Goal: Contribute content: Contribute content

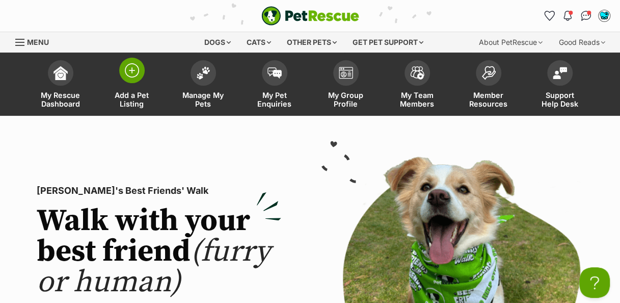
click at [130, 74] on img at bounding box center [132, 70] width 14 height 14
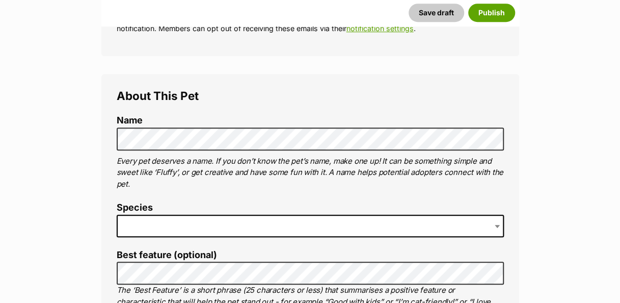
scroll to position [316, 0]
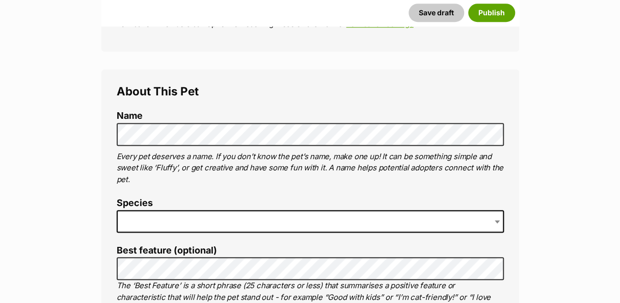
click at [205, 120] on label "Name" at bounding box center [310, 116] width 387 height 11
click at [239, 218] on span at bounding box center [310, 221] width 387 height 22
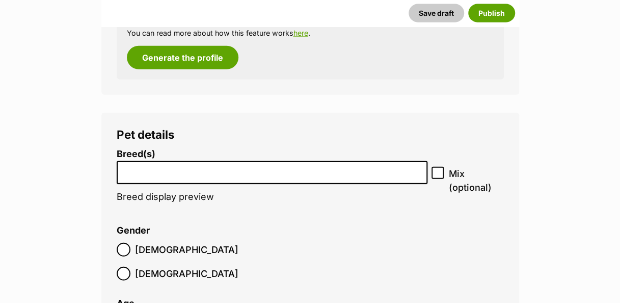
scroll to position [1146, 0]
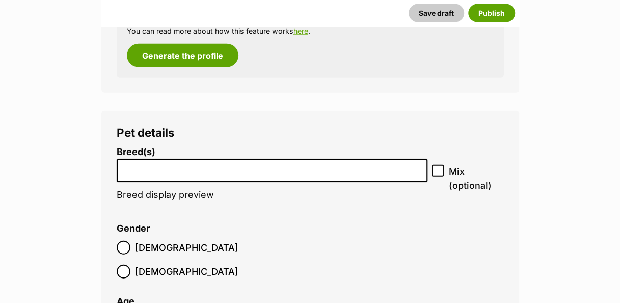
click at [322, 169] on input "search" at bounding box center [272, 168] width 304 height 11
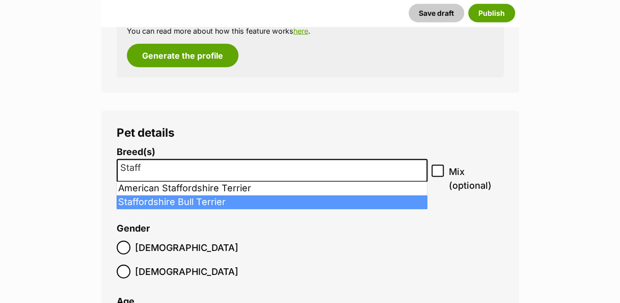
type input "Staff"
select select "198"
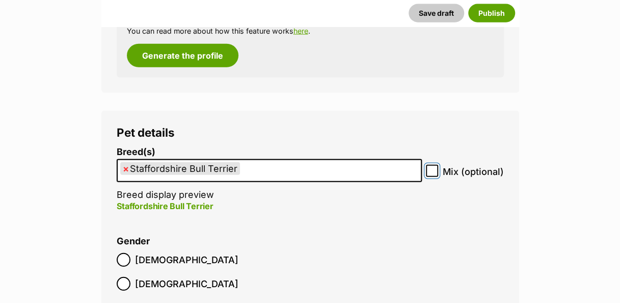
click at [436, 170] on input "Mix (optional)" at bounding box center [432, 171] width 12 height 12
checkbox input "true"
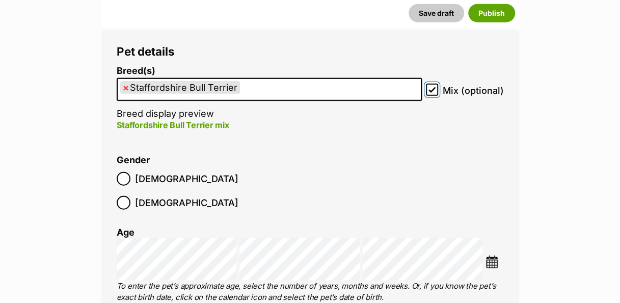
scroll to position [1230, 0]
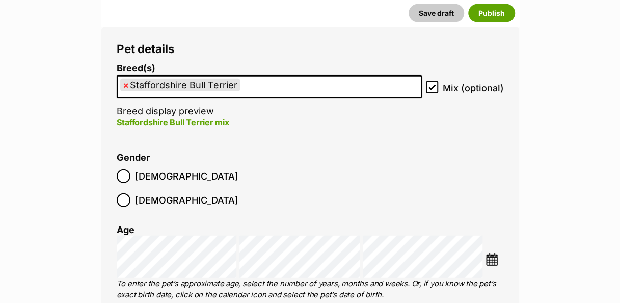
click at [497, 253] on img at bounding box center [492, 259] width 13 height 13
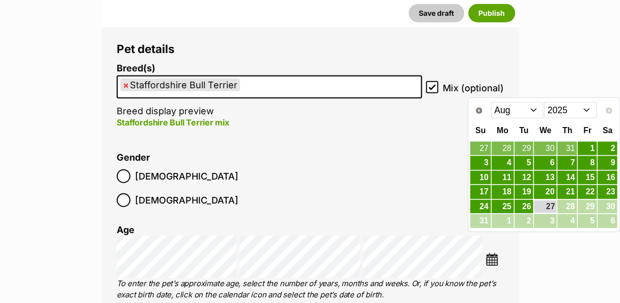
click at [592, 102] on select "2015 2016 2017 2018 2019 2020 2021 2022 2023 2024 2025" at bounding box center [570, 110] width 53 height 16
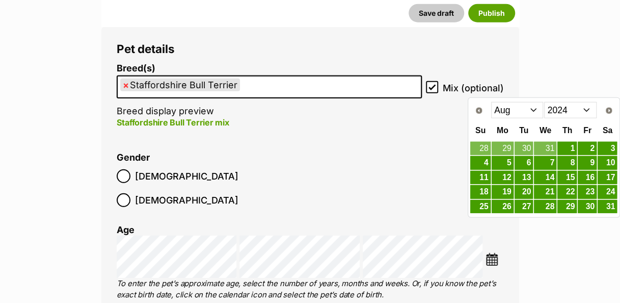
click at [531, 108] on select "Jan Feb Mar Apr May Jun Jul Aug Sep Oct Nov Dec" at bounding box center [517, 110] width 53 height 16
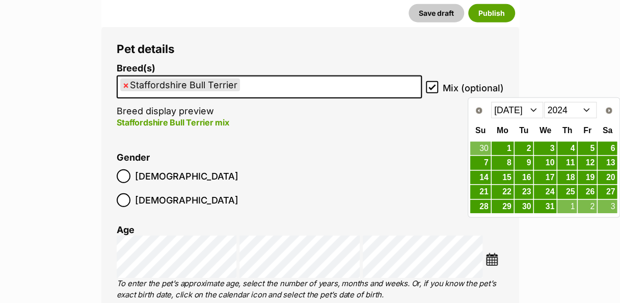
click at [533, 174] on link "16" at bounding box center [524, 178] width 19 height 14
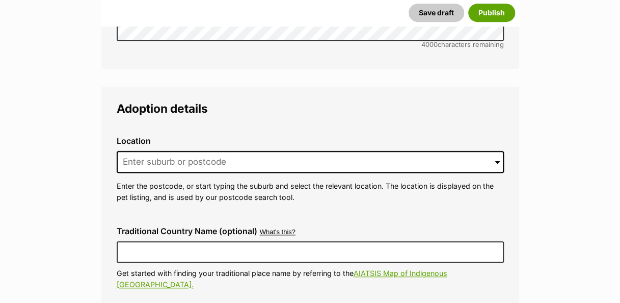
scroll to position [2309, 0]
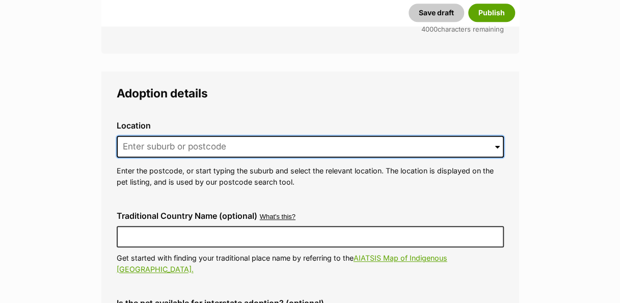
click at [253, 136] on input at bounding box center [310, 147] width 387 height 22
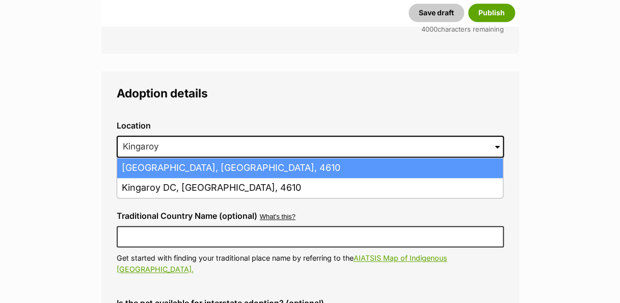
click at [255, 158] on li "Kingaroy, Queensland, 4610" at bounding box center [310, 168] width 386 height 20
type input "Kingaroy, Queensland, 4610"
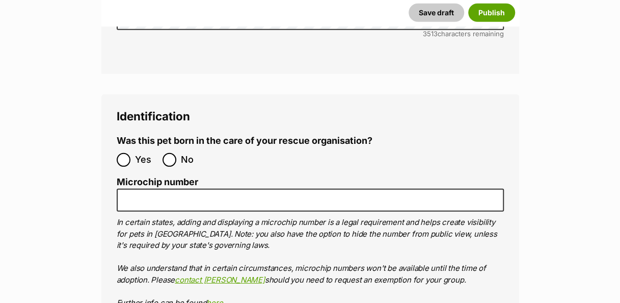
scroll to position [3309, 0]
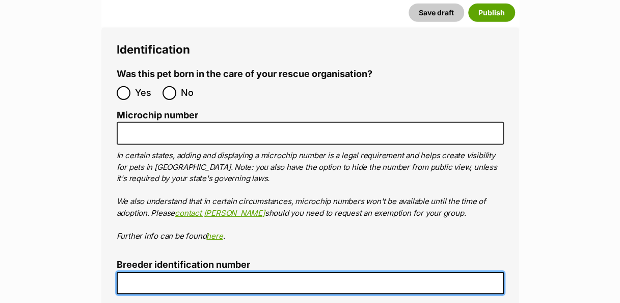
click at [338, 272] on input "Breeder identification number" at bounding box center [310, 283] width 387 height 23
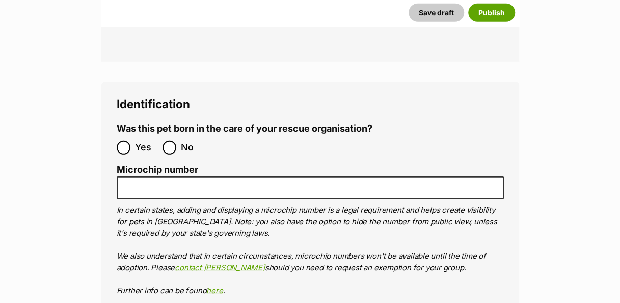
scroll to position [3256, 0]
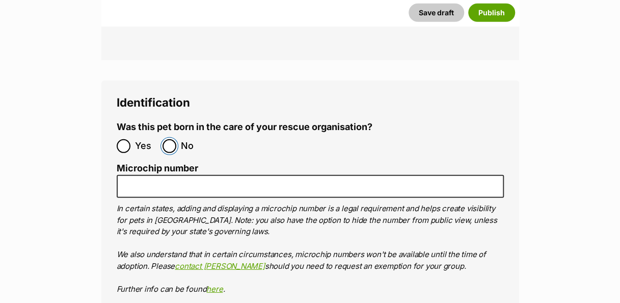
click at [173, 139] on input "No" at bounding box center [170, 146] width 14 height 14
radio input "true"
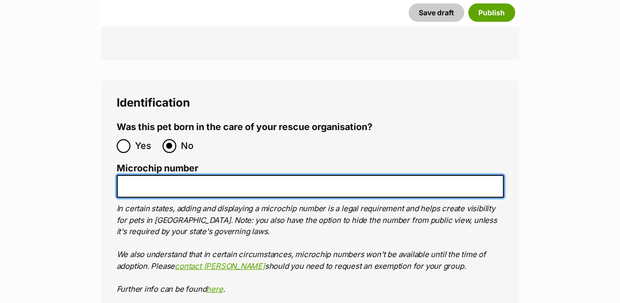
click at [160, 175] on input "Microchip number" at bounding box center [310, 186] width 387 height 23
type input "953010007742056"
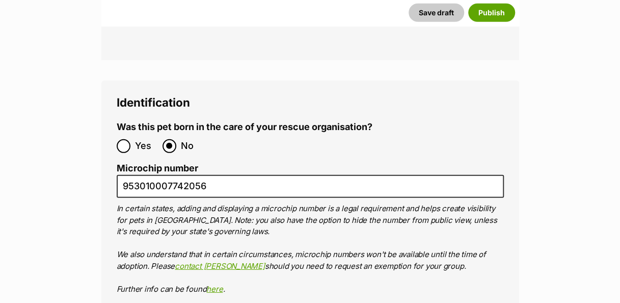
type input "00001329542148"
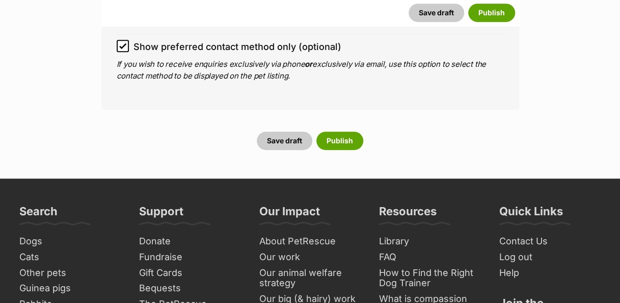
scroll to position [3958, 0]
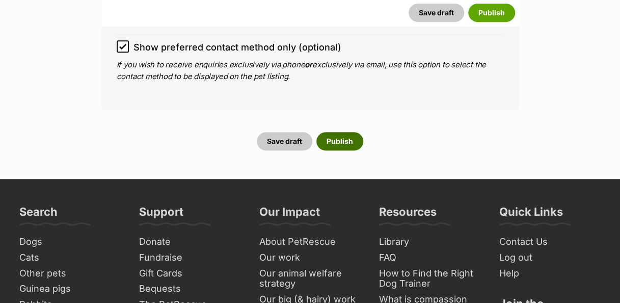
click at [348, 132] on button "Publish" at bounding box center [340, 141] width 47 height 18
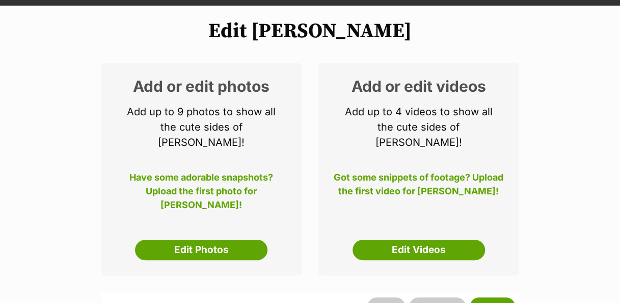
scroll to position [111, 0]
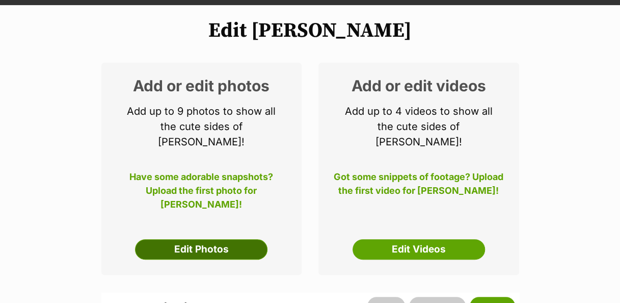
click at [243, 241] on link "Edit Photos" at bounding box center [201, 249] width 133 height 20
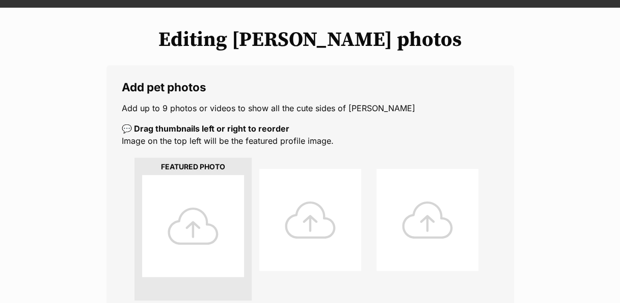
scroll to position [115, 0]
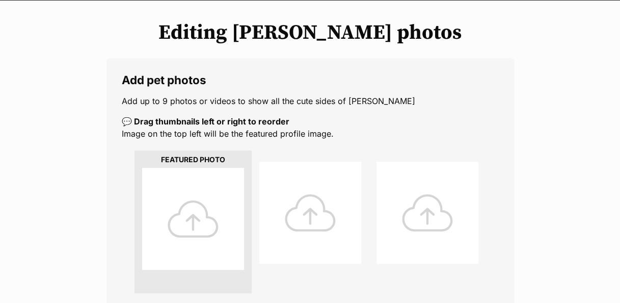
click at [196, 207] on div at bounding box center [193, 219] width 102 height 102
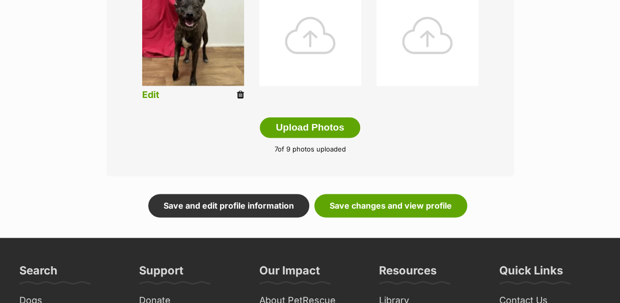
scroll to position [580, 0]
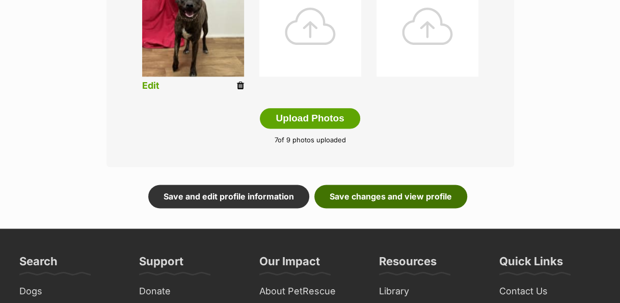
click at [430, 195] on link "Save changes and view profile" at bounding box center [391, 196] width 153 height 23
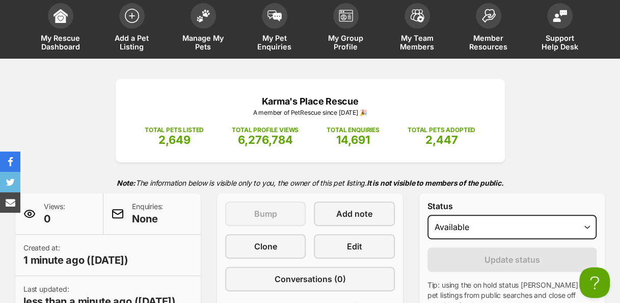
scroll to position [7, 0]
